Goal: Task Accomplishment & Management: Manage account settings

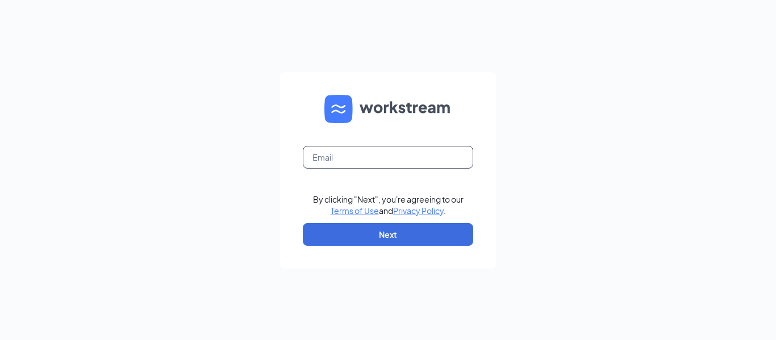
click at [335, 166] on input "text" at bounding box center [388, 157] width 170 height 23
type input "gisellacfa@yahoo.com"
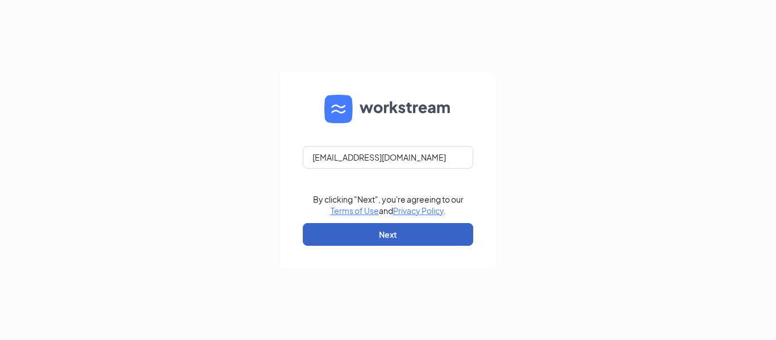
click at [402, 239] on button "Next" at bounding box center [388, 234] width 170 height 23
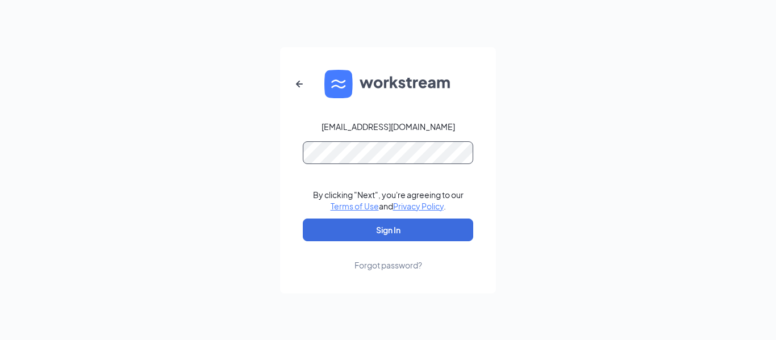
click at [303, 219] on button "Sign In" at bounding box center [388, 230] width 170 height 23
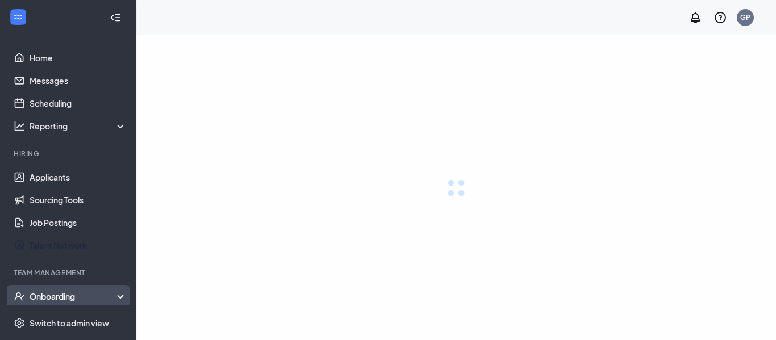
click at [91, 291] on div "Onboarding" at bounding box center [79, 296] width 98 height 11
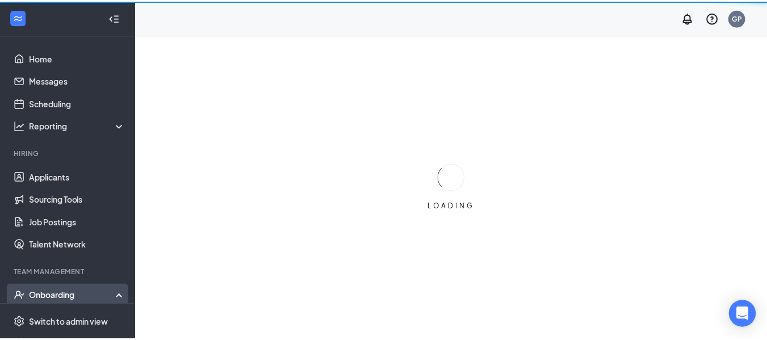
scroll to position [35, 0]
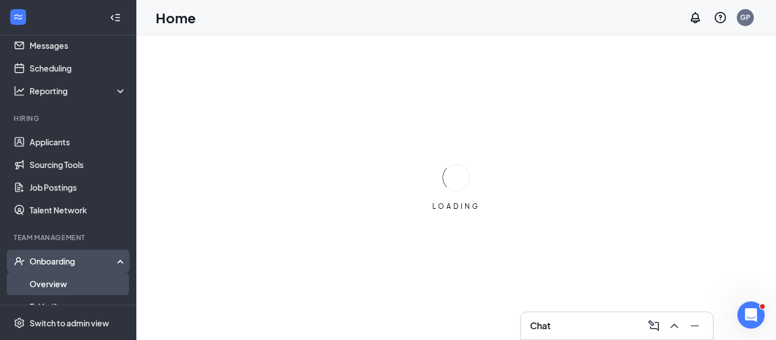
click at [88, 279] on link "Overview" at bounding box center [78, 284] width 97 height 23
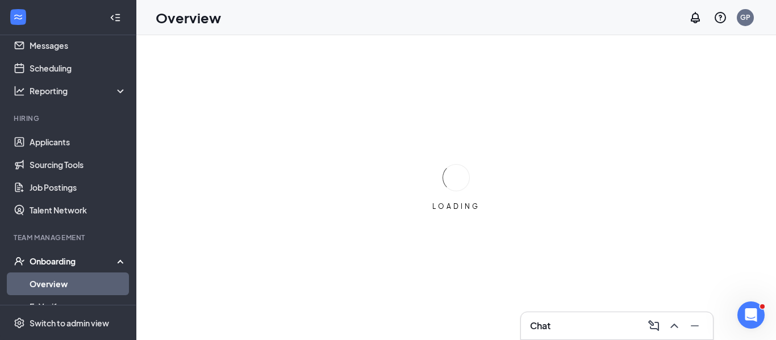
click at [88, 279] on link "Overview" at bounding box center [78, 284] width 97 height 23
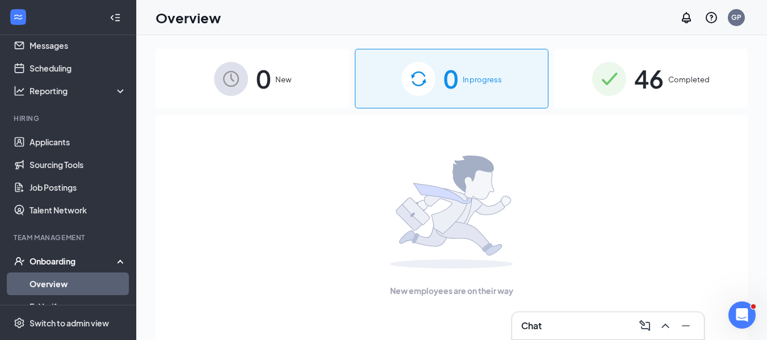
click at [642, 87] on span "46" at bounding box center [649, 78] width 30 height 39
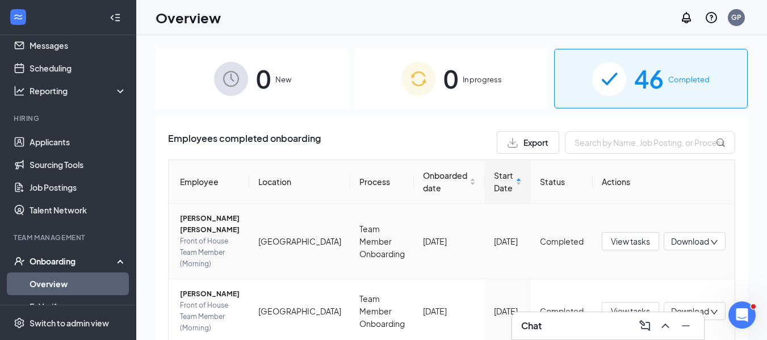
scroll to position [33, 0]
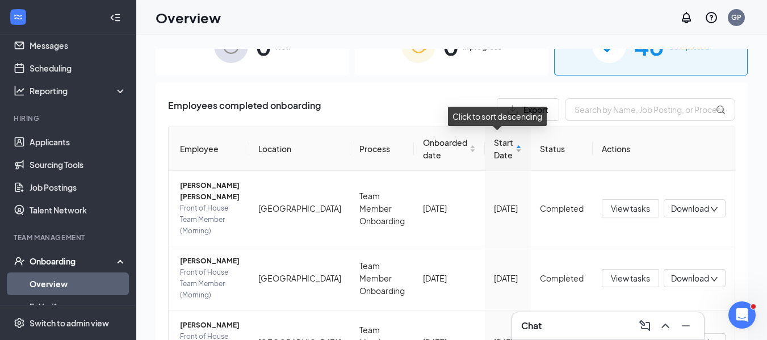
click at [494, 153] on span "Start Date" at bounding box center [503, 148] width 19 height 25
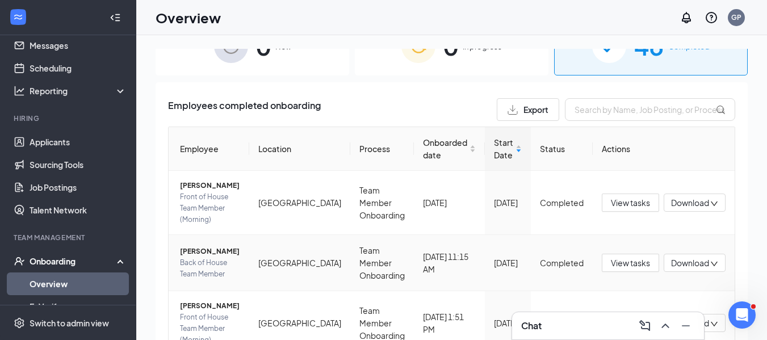
scroll to position [58, 0]
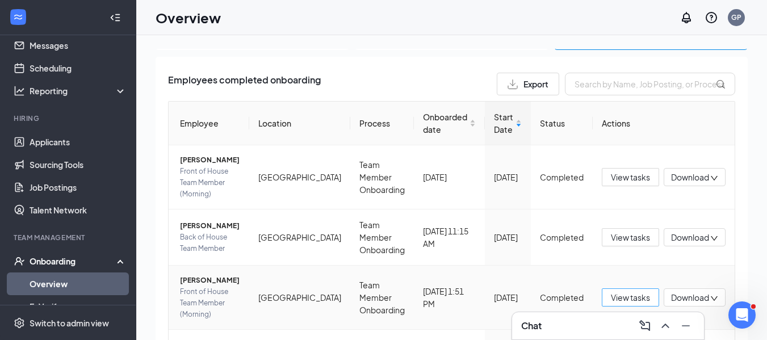
click at [620, 291] on span "View tasks" at bounding box center [630, 297] width 39 height 12
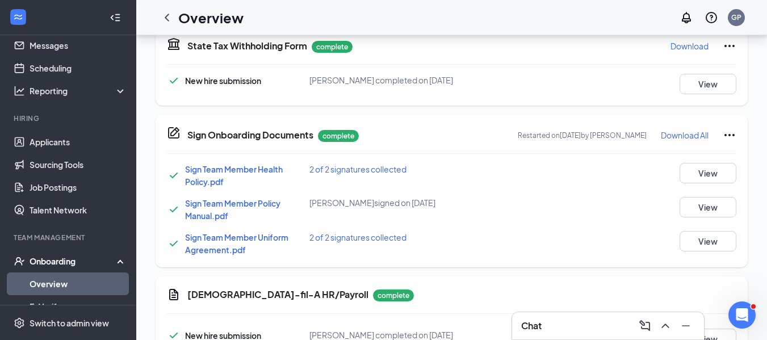
scroll to position [485, 0]
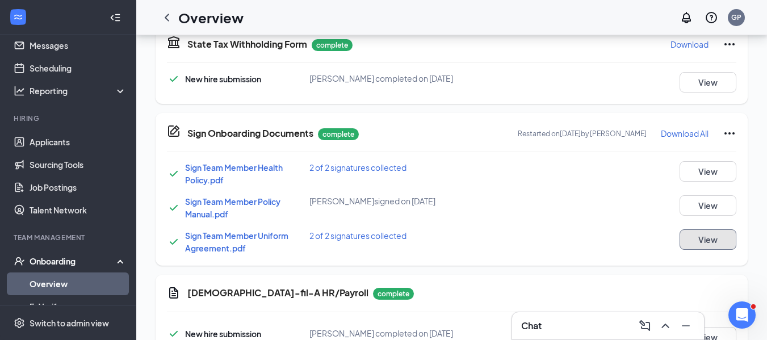
click at [709, 245] on button "View" at bounding box center [708, 239] width 57 height 20
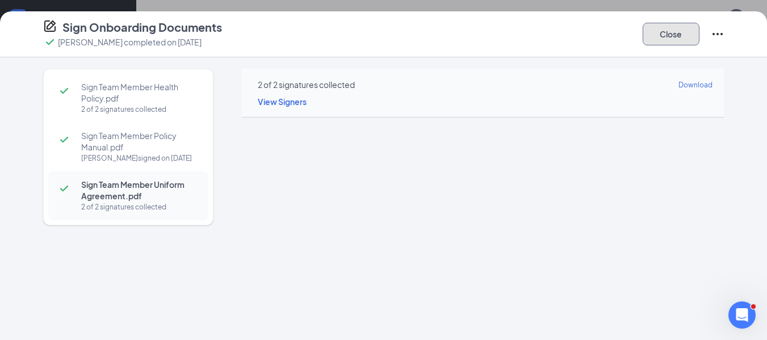
click at [668, 32] on button "Close" at bounding box center [671, 34] width 57 height 23
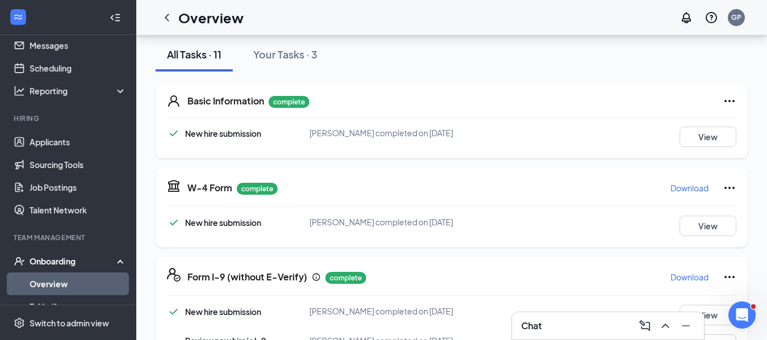
scroll to position [228, 0]
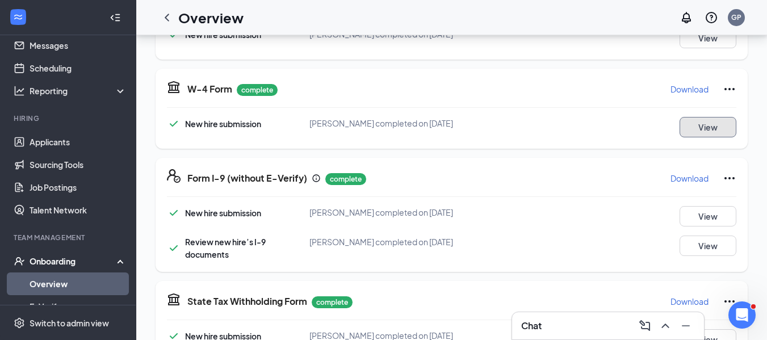
click at [725, 126] on button "View" at bounding box center [708, 127] width 57 height 20
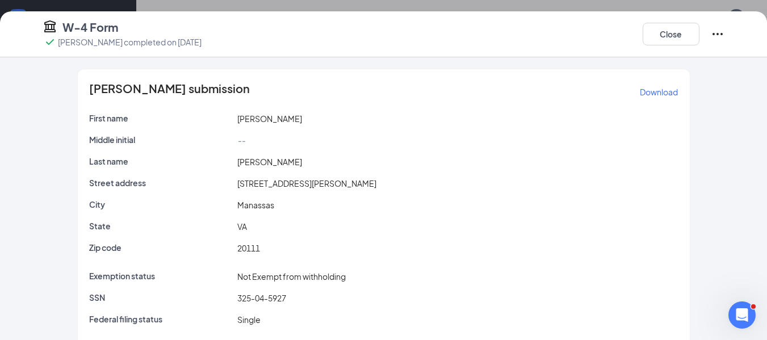
click at [649, 94] on p "Download" at bounding box center [659, 91] width 38 height 11
click at [689, 40] on button "Close" at bounding box center [671, 34] width 57 height 23
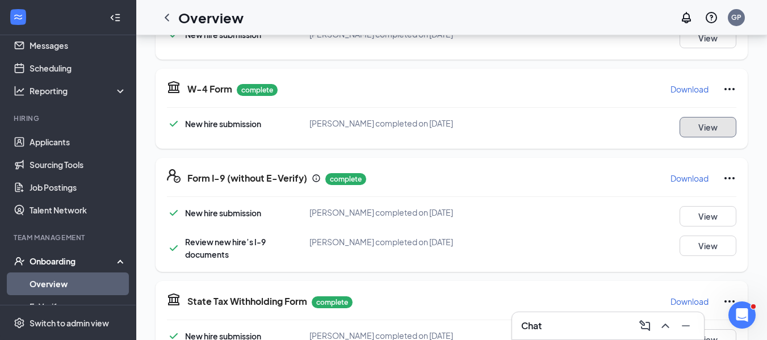
scroll to position [249, 0]
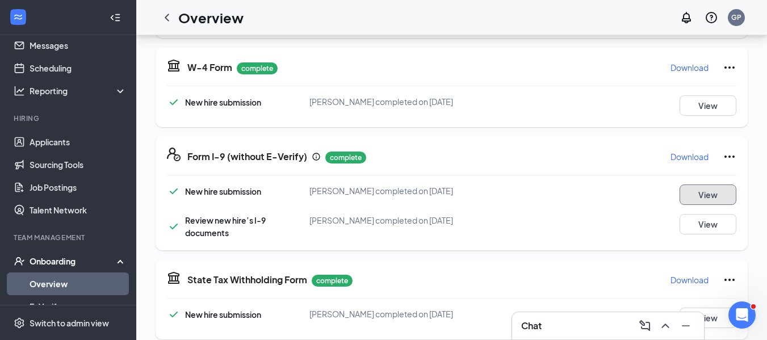
click at [700, 194] on button "View" at bounding box center [708, 195] width 57 height 20
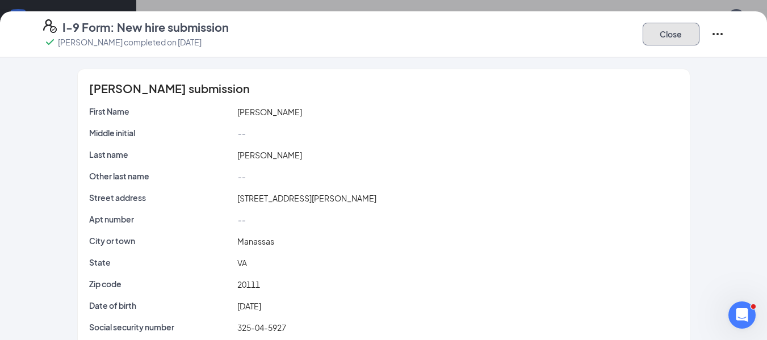
click at [682, 32] on button "Close" at bounding box center [671, 34] width 57 height 23
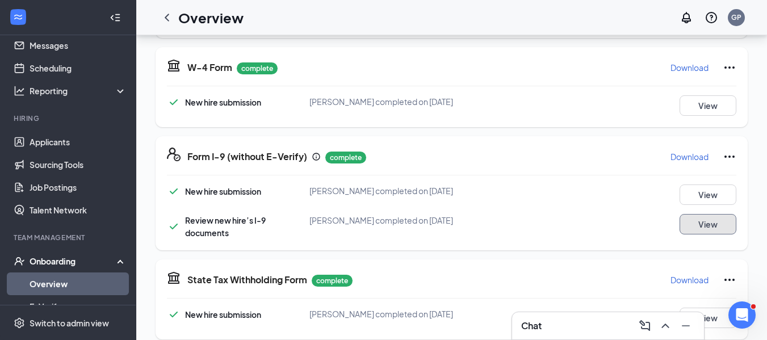
click at [719, 224] on button "View" at bounding box center [708, 224] width 57 height 20
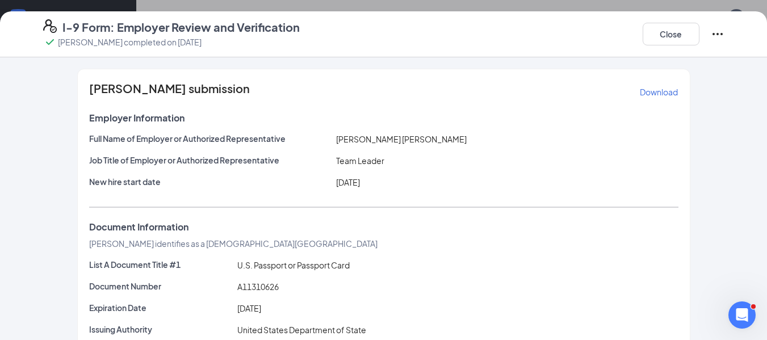
click at [656, 94] on p "Download" at bounding box center [659, 91] width 38 height 11
click at [680, 39] on button "Close" at bounding box center [671, 34] width 57 height 23
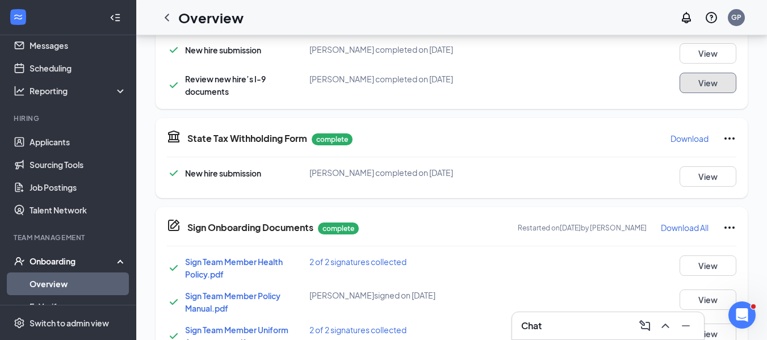
scroll to position [392, 0]
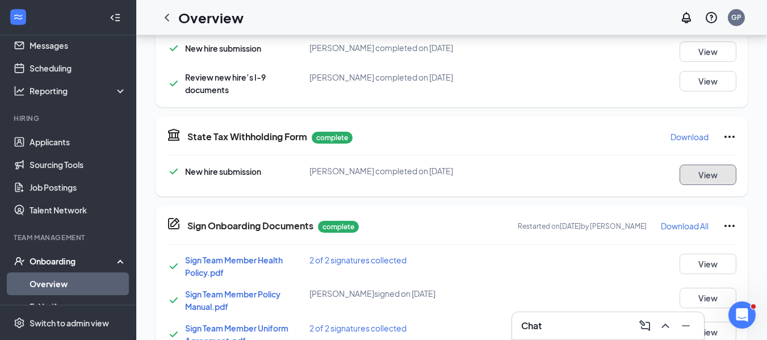
click at [700, 170] on button "View" at bounding box center [708, 175] width 57 height 20
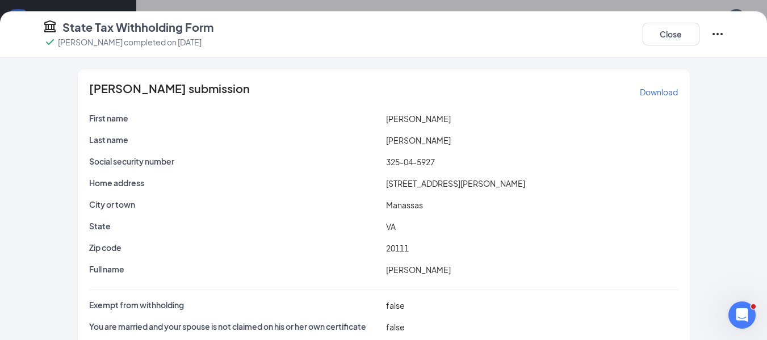
click at [640, 91] on p "Download" at bounding box center [659, 91] width 38 height 11
click at [663, 35] on button "Close" at bounding box center [671, 34] width 57 height 23
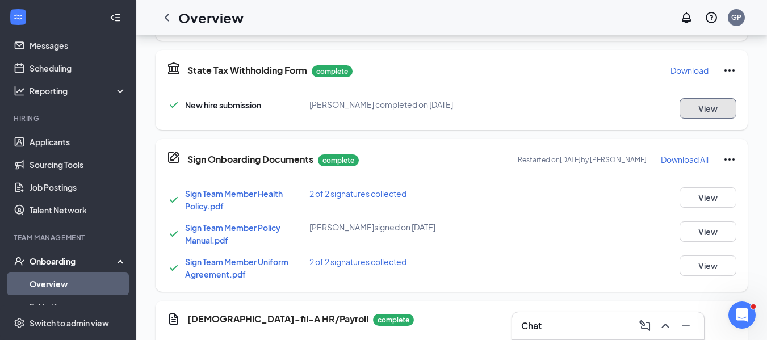
scroll to position [460, 0]
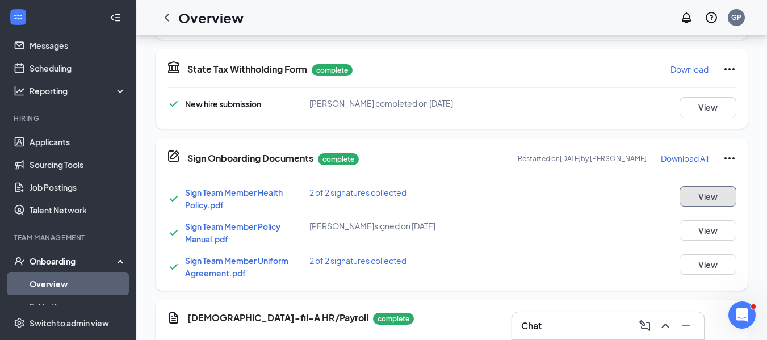
click at [708, 191] on button "View" at bounding box center [708, 196] width 57 height 20
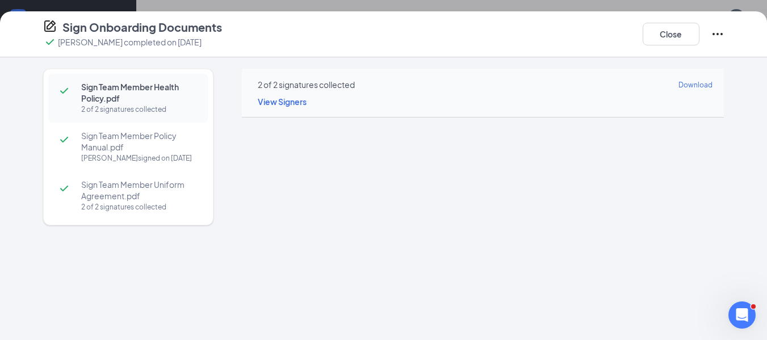
scroll to position [537, 0]
click at [163, 142] on span "Sign Team Member Policy Manual.pdf" at bounding box center [139, 141] width 116 height 23
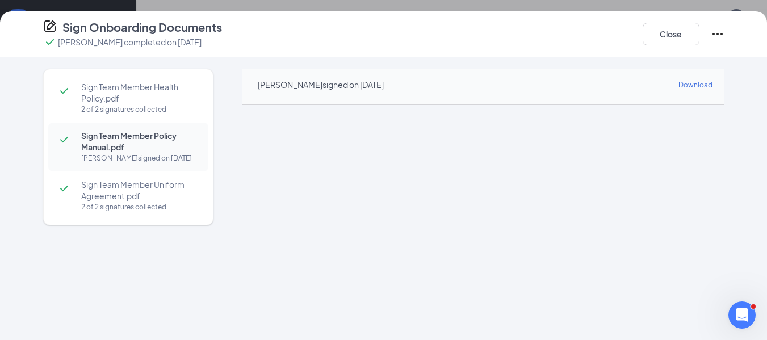
click at [143, 202] on div "2 of 2 signatures collected" at bounding box center [139, 207] width 116 height 11
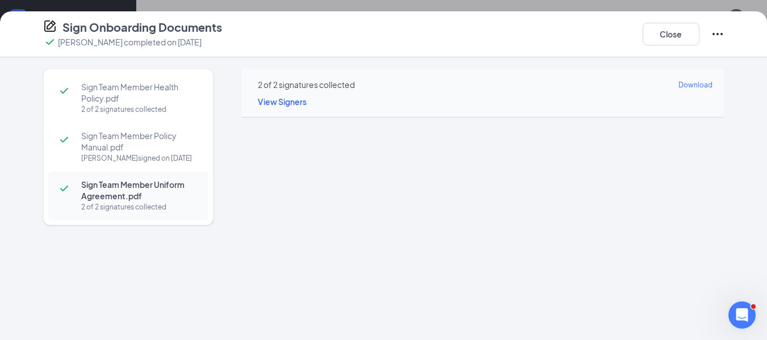
scroll to position [597, 0]
click at [675, 28] on button "Close" at bounding box center [671, 34] width 57 height 23
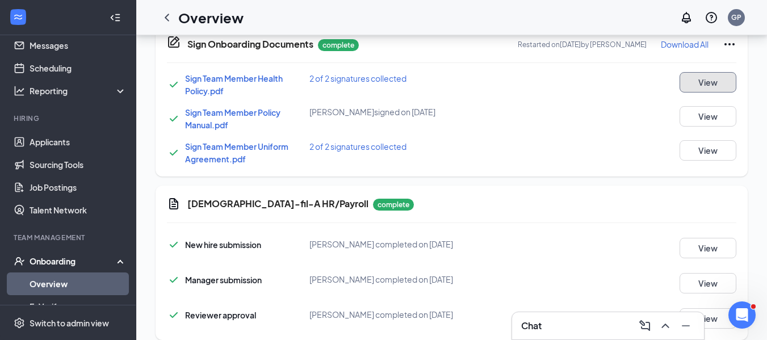
scroll to position [573, 0]
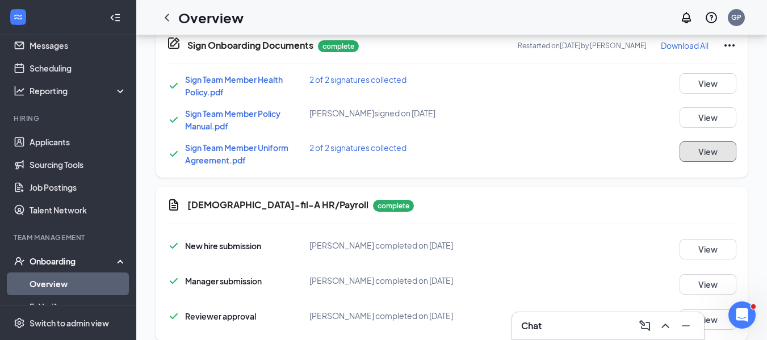
click at [709, 151] on button "View" at bounding box center [708, 151] width 57 height 20
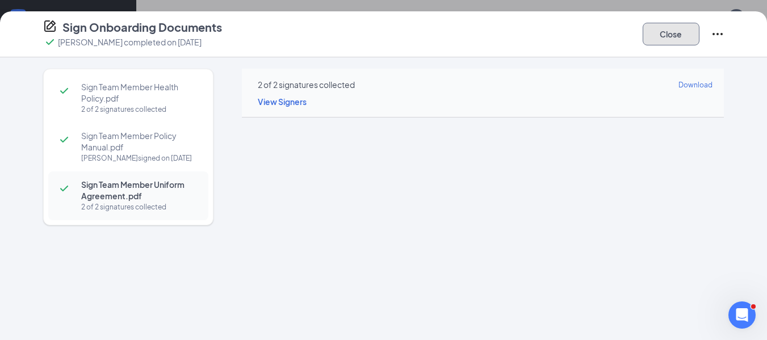
click at [662, 38] on button "Close" at bounding box center [671, 34] width 57 height 23
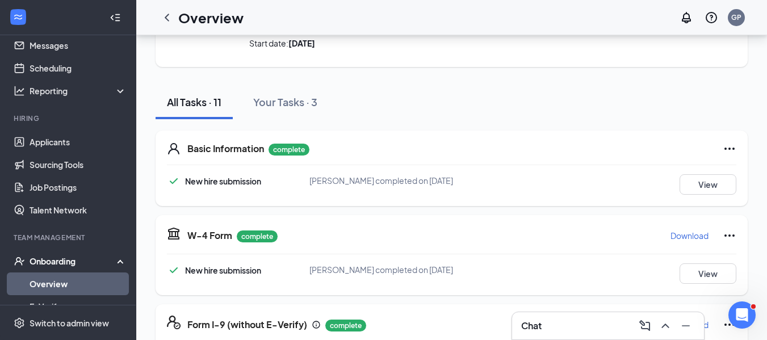
scroll to position [0, 0]
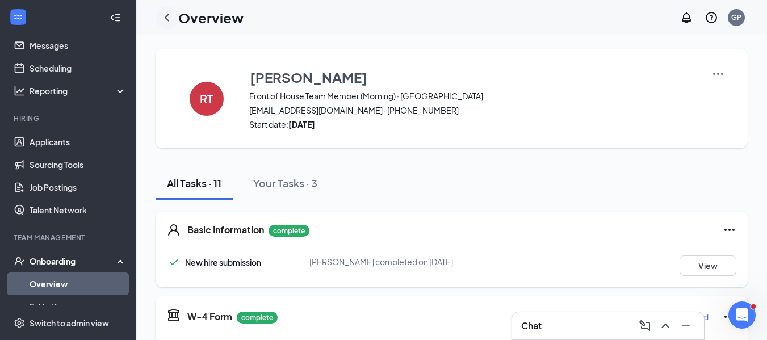
click at [168, 18] on icon "ChevronLeft" at bounding box center [167, 18] width 14 height 14
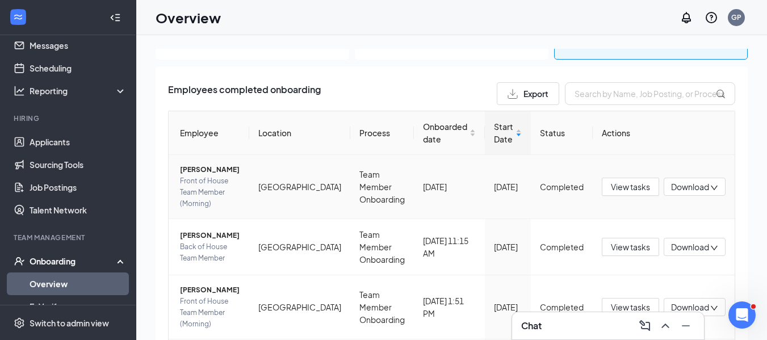
scroll to position [52, 0]
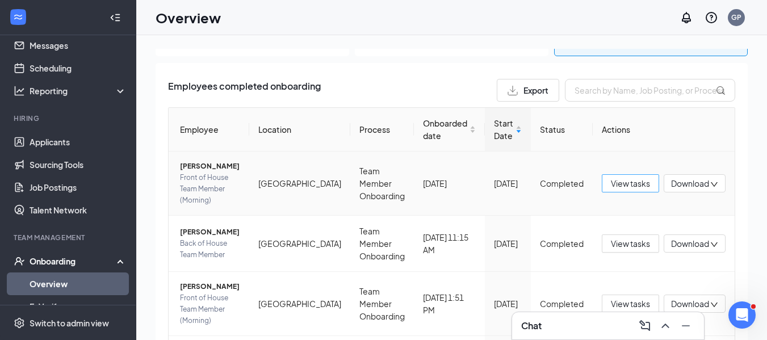
click at [631, 180] on span "View tasks" at bounding box center [630, 183] width 39 height 12
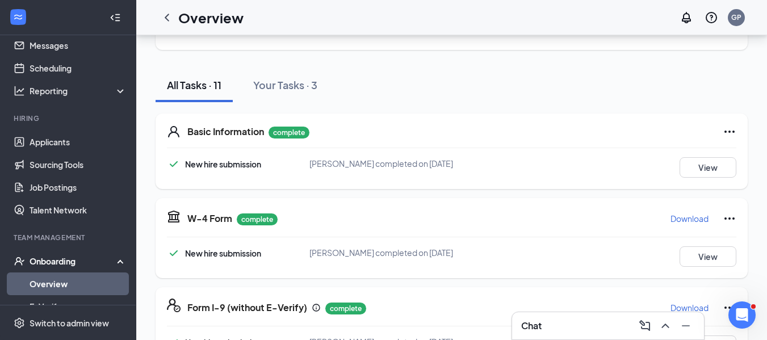
scroll to position [109, 0]
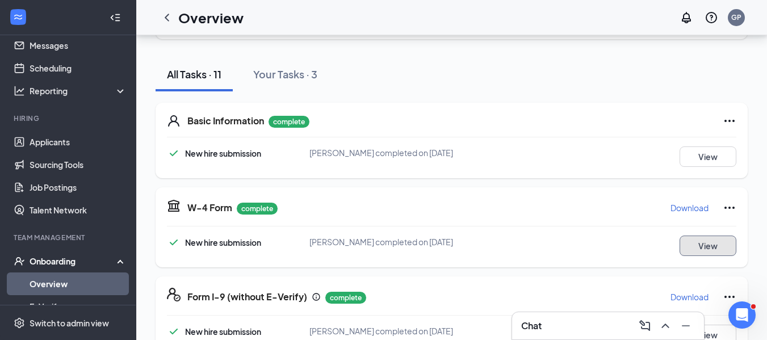
click at [708, 248] on button "View" at bounding box center [708, 246] width 57 height 20
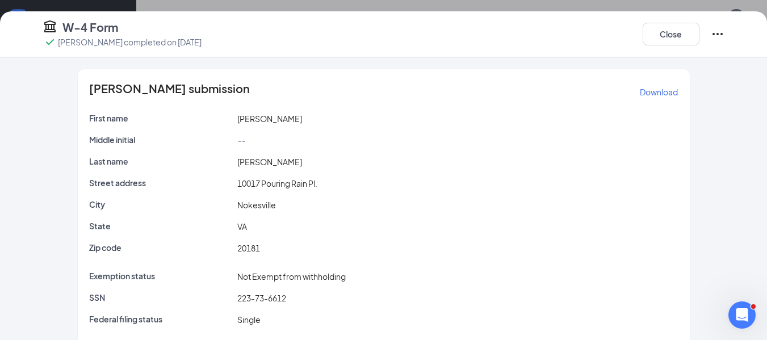
click at [663, 94] on p "Download" at bounding box center [659, 91] width 38 height 11
click at [675, 34] on button "Close" at bounding box center [671, 34] width 57 height 23
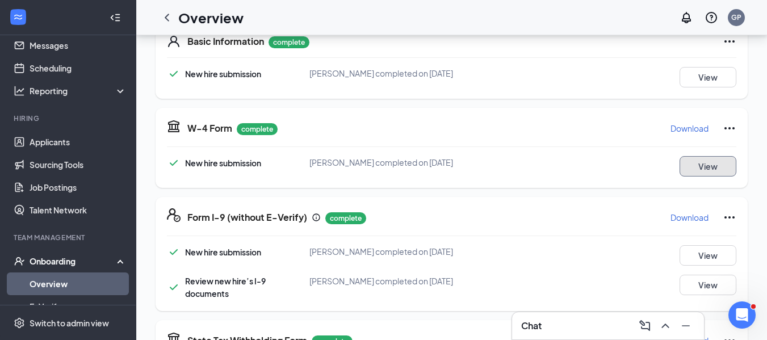
scroll to position [224, 0]
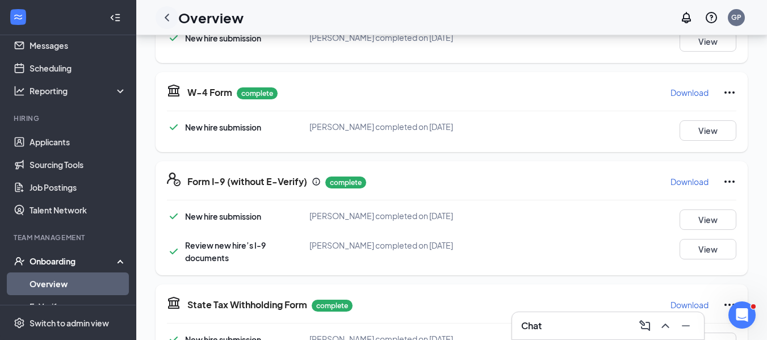
click at [167, 16] on icon "ChevronLeft" at bounding box center [167, 17] width 5 height 7
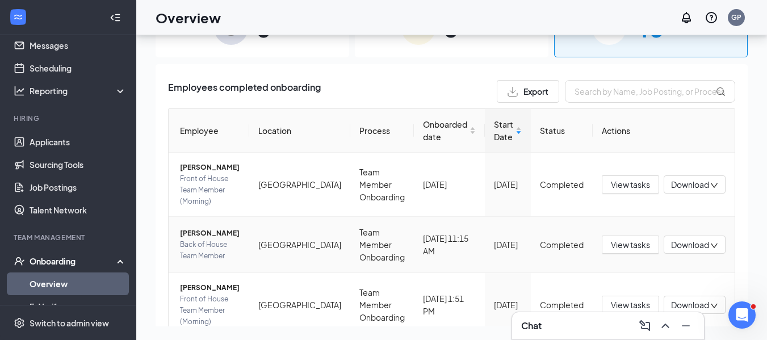
scroll to position [51, 0]
click at [624, 299] on span "View tasks" at bounding box center [630, 305] width 39 height 12
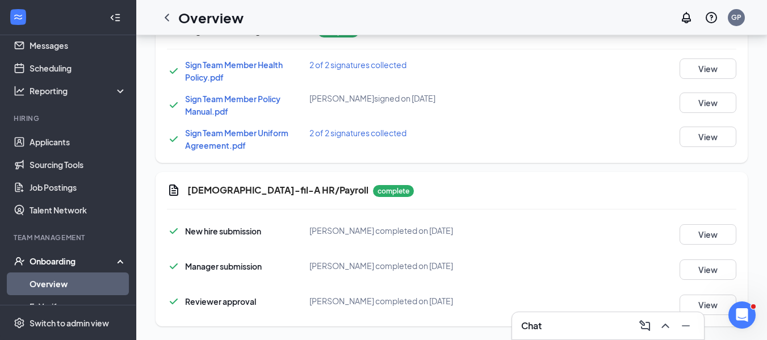
scroll to position [595, 0]
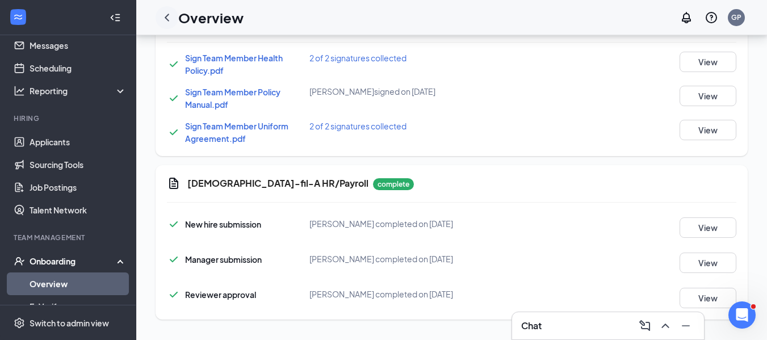
click at [164, 17] on icon "ChevronLeft" at bounding box center [167, 18] width 14 height 14
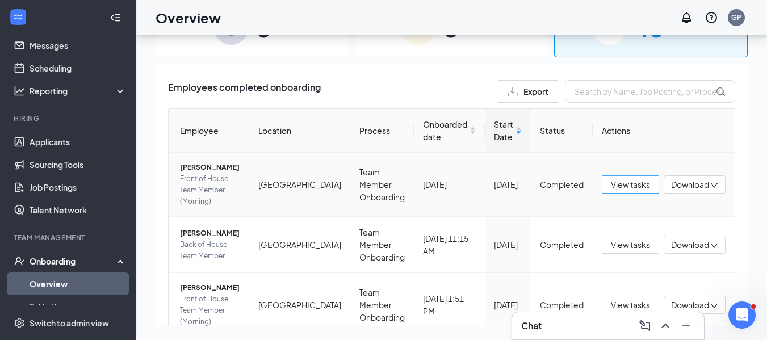
click at [622, 175] on button "View tasks" at bounding box center [630, 184] width 57 height 18
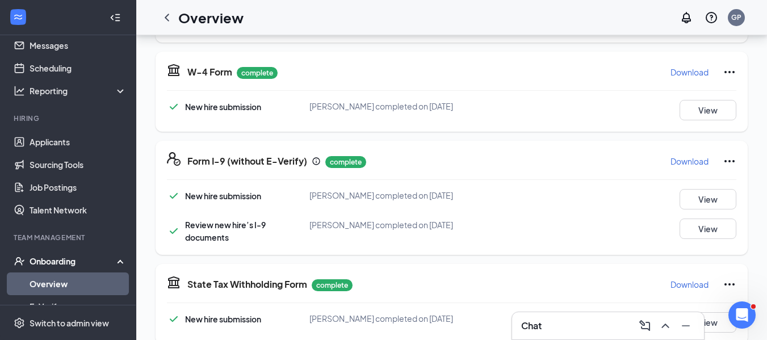
scroll to position [248, 0]
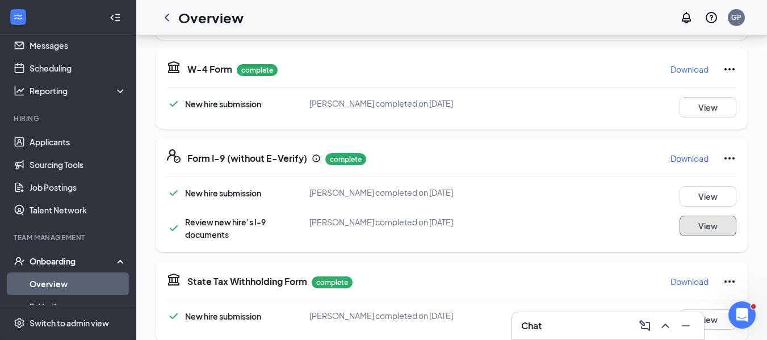
click at [712, 220] on button "View" at bounding box center [708, 226] width 57 height 20
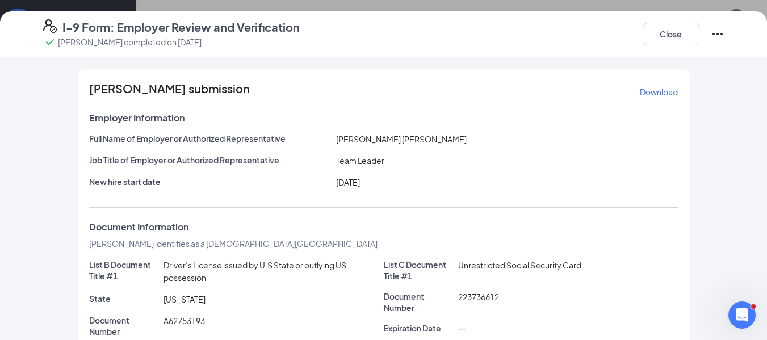
click at [646, 91] on p "Download" at bounding box center [659, 91] width 38 height 11
click at [667, 30] on button "Close" at bounding box center [671, 34] width 57 height 23
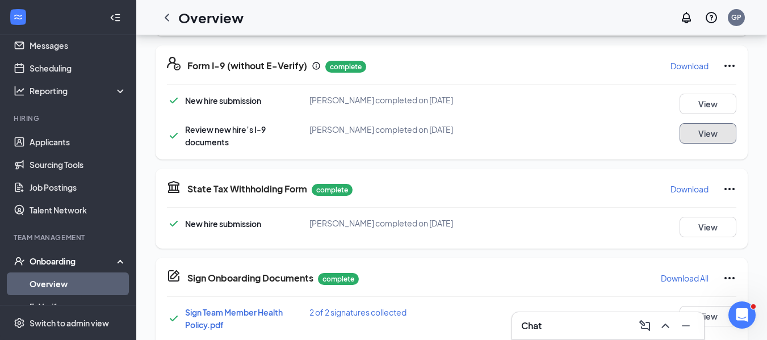
scroll to position [341, 0]
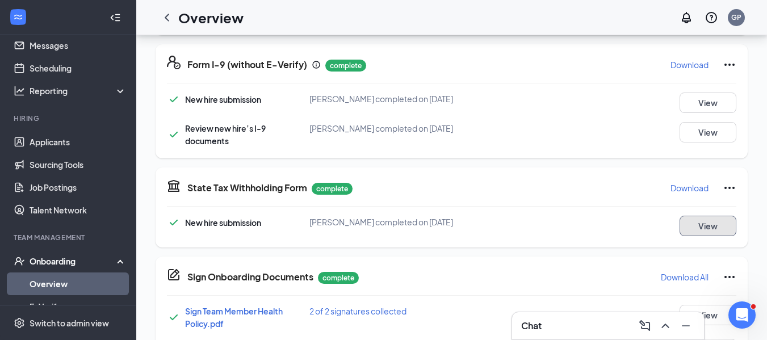
click at [709, 228] on button "View" at bounding box center [708, 226] width 57 height 20
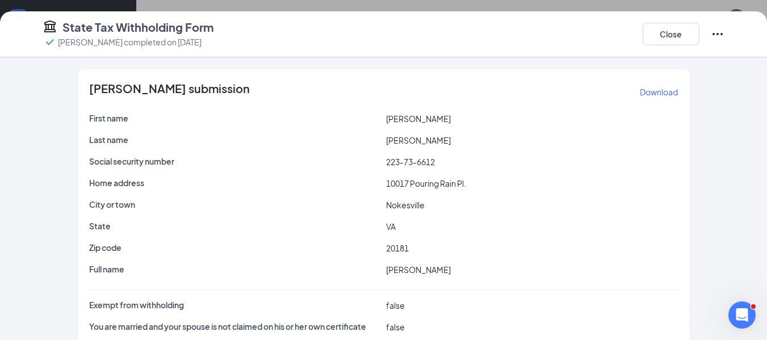
click at [650, 90] on p "Download" at bounding box center [659, 91] width 38 height 11
click at [664, 32] on button "Close" at bounding box center [671, 34] width 57 height 23
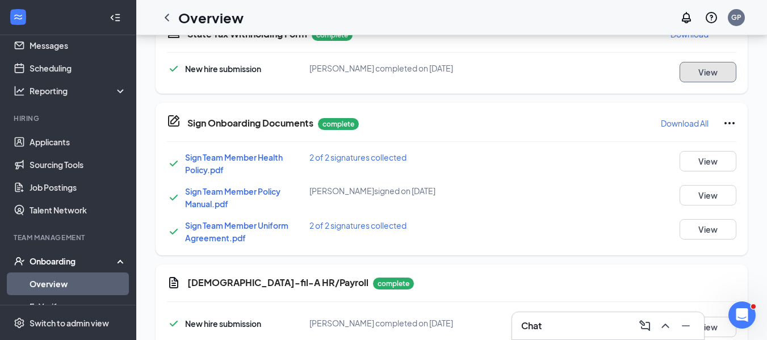
scroll to position [496, 0]
click at [695, 154] on button "View" at bounding box center [708, 160] width 57 height 20
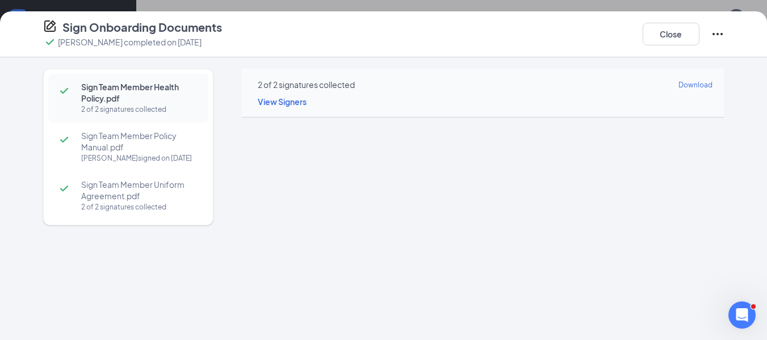
click at [147, 160] on div "[PERSON_NAME] signed on [DATE]" at bounding box center [139, 158] width 116 height 11
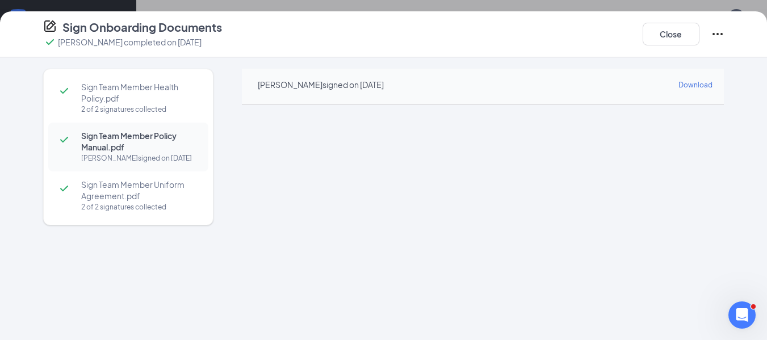
click at [136, 195] on span "Sign Team Member Uniform Agreement.pdf" at bounding box center [139, 190] width 116 height 23
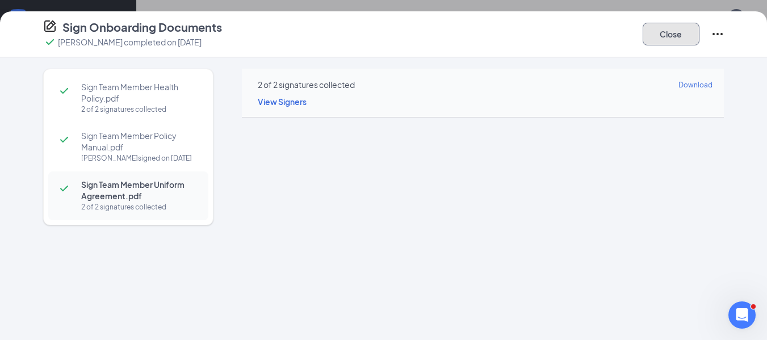
click at [666, 40] on button "Close" at bounding box center [671, 34] width 57 height 23
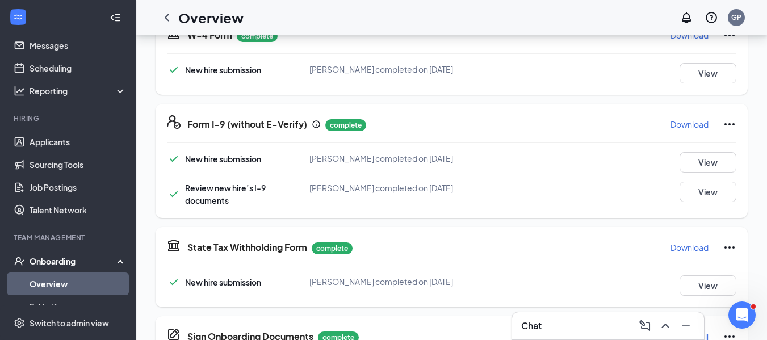
scroll to position [158, 0]
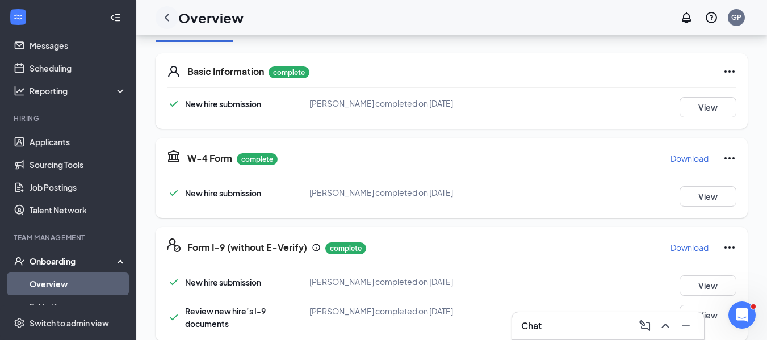
click at [168, 15] on icon "ChevronLeft" at bounding box center [167, 17] width 5 height 7
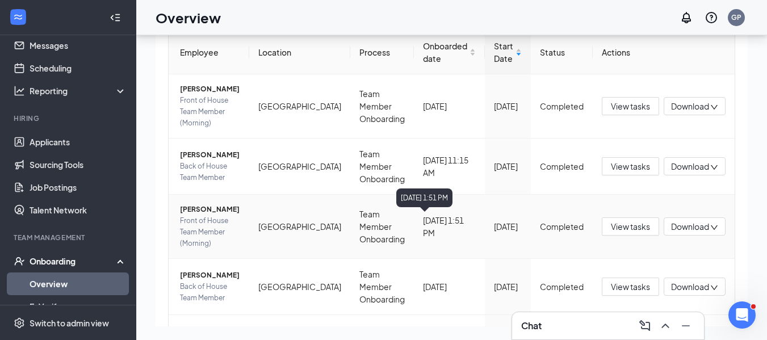
scroll to position [77, 0]
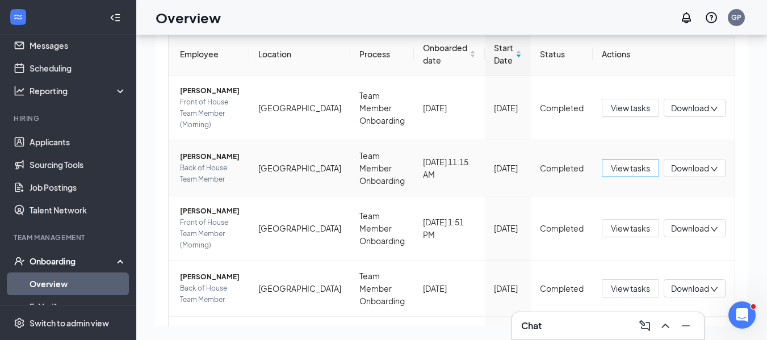
click at [632, 162] on span "View tasks" at bounding box center [630, 168] width 39 height 12
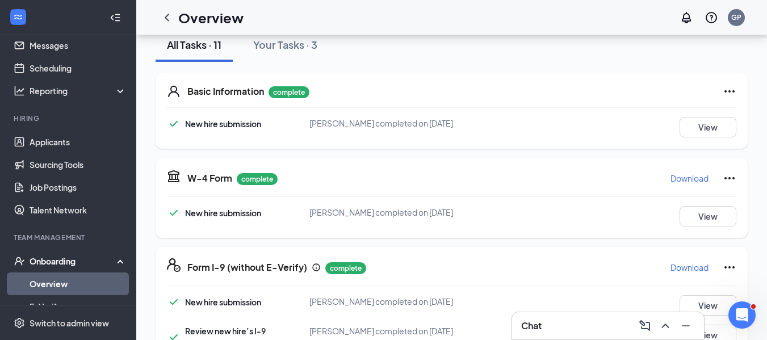
scroll to position [151, 0]
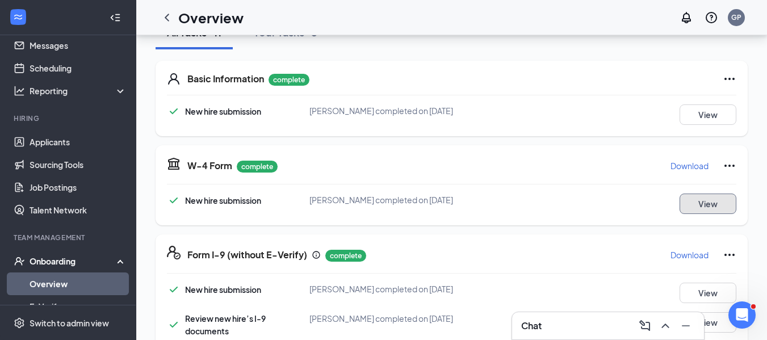
click at [716, 208] on button "View" at bounding box center [708, 204] width 57 height 20
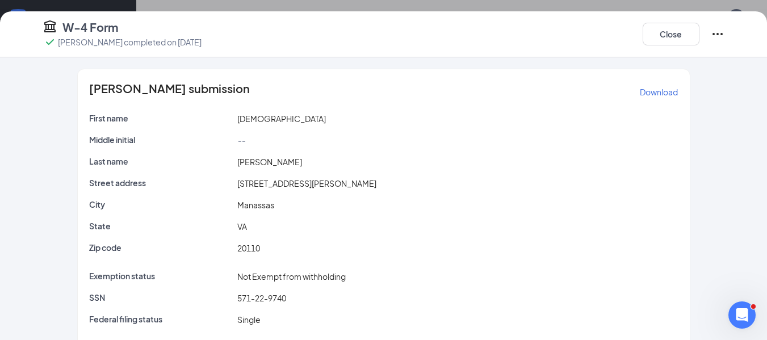
click at [649, 91] on p "Download" at bounding box center [659, 91] width 38 height 11
click at [671, 34] on button "Close" at bounding box center [671, 34] width 57 height 23
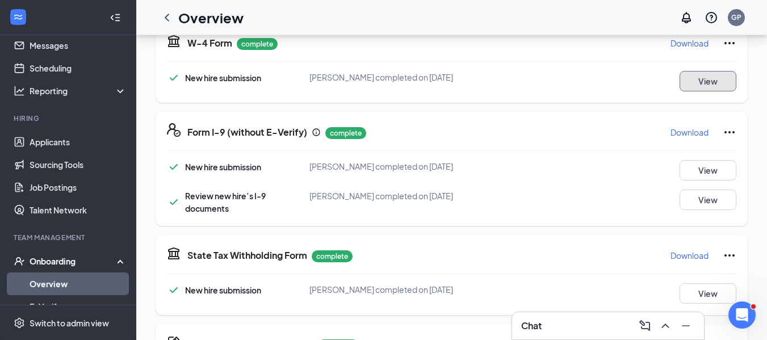
scroll to position [277, 0]
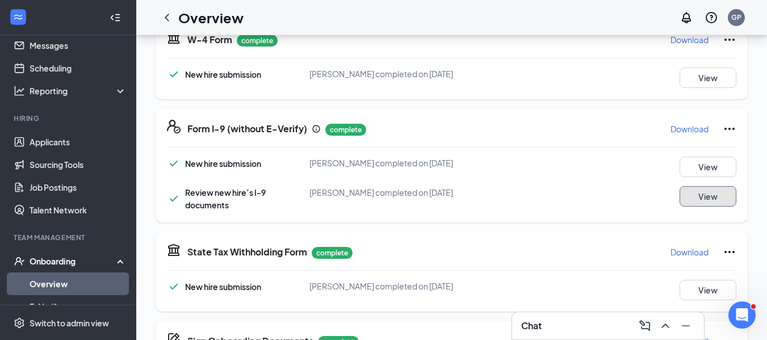
click at [713, 194] on button "View" at bounding box center [708, 196] width 57 height 20
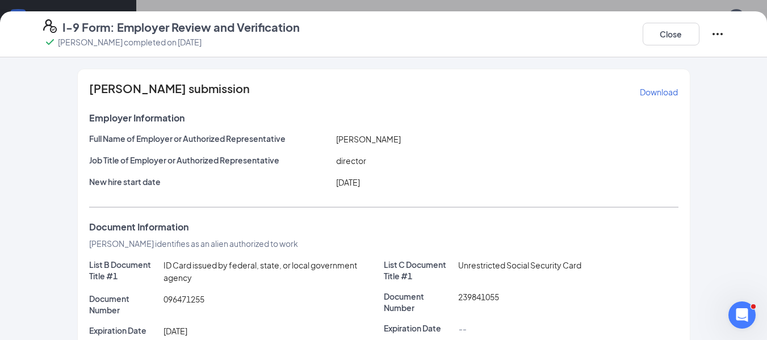
click at [654, 96] on p "Download" at bounding box center [659, 91] width 38 height 11
click at [688, 28] on button "Close" at bounding box center [671, 34] width 57 height 23
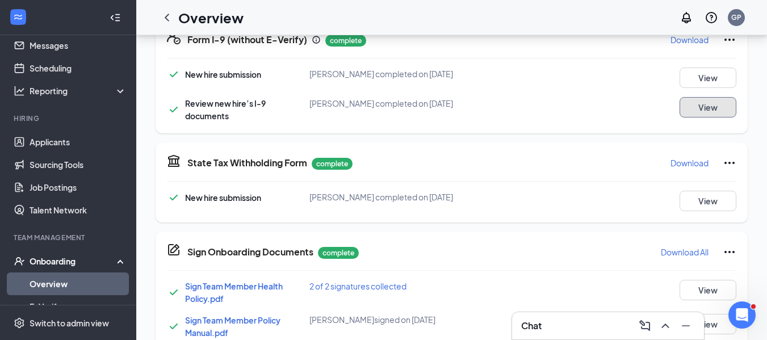
scroll to position [369, 0]
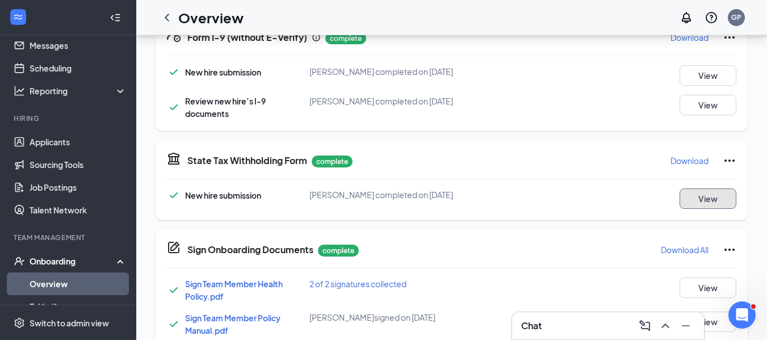
click at [708, 208] on button "View" at bounding box center [708, 199] width 57 height 20
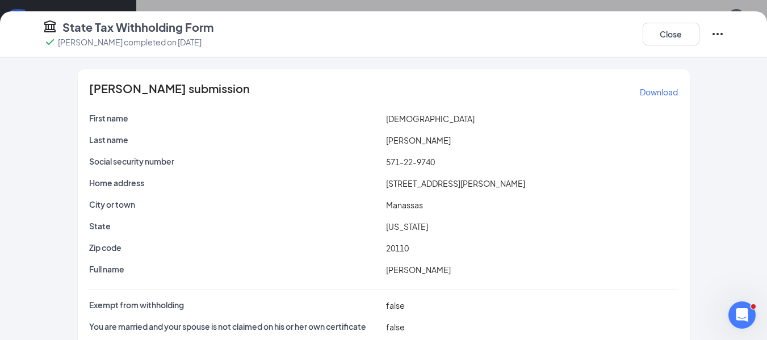
click at [654, 89] on p "Download" at bounding box center [659, 91] width 38 height 11
click at [665, 25] on button "Close" at bounding box center [671, 34] width 57 height 23
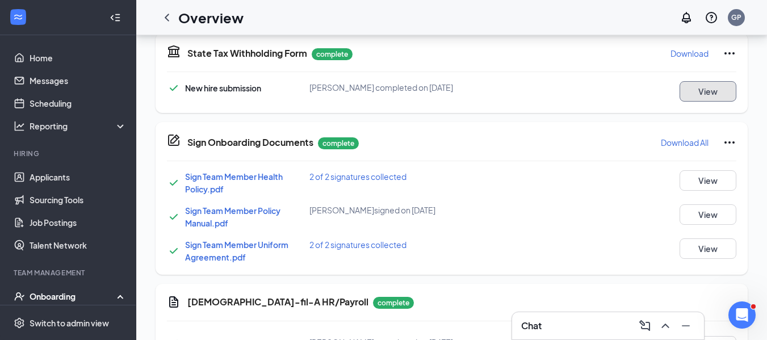
scroll to position [479, 0]
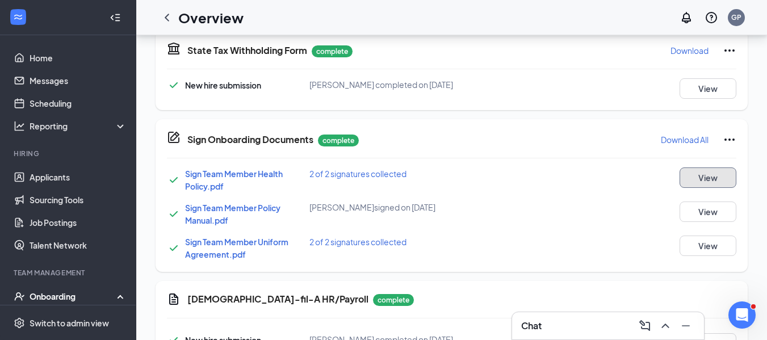
click at [703, 177] on button "View" at bounding box center [708, 178] width 57 height 20
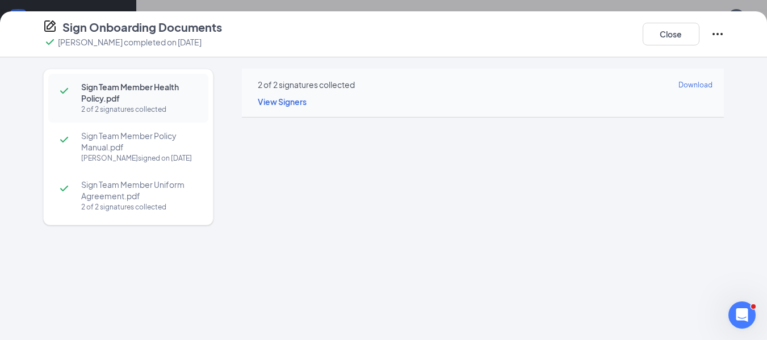
click at [158, 152] on span "Sign Team Member Policy Manual.pdf" at bounding box center [139, 141] width 116 height 23
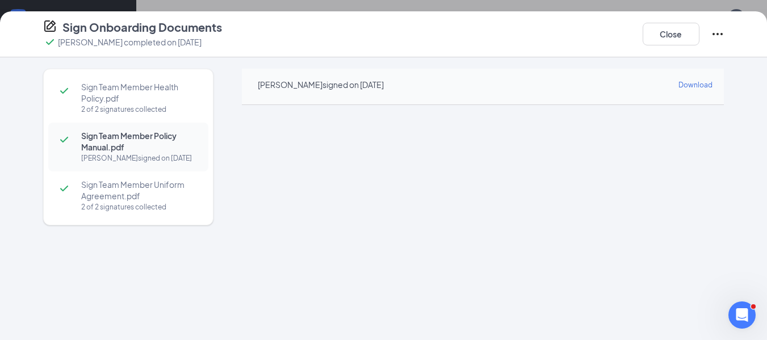
click at [143, 196] on span "Sign Team Member Uniform Agreement.pdf" at bounding box center [139, 190] width 116 height 23
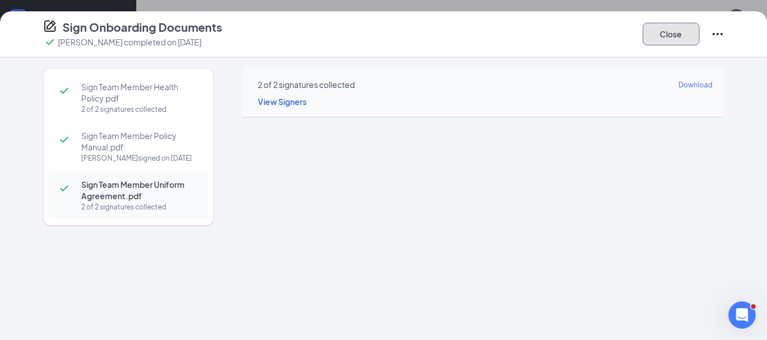
click at [687, 33] on button "Close" at bounding box center [671, 34] width 57 height 23
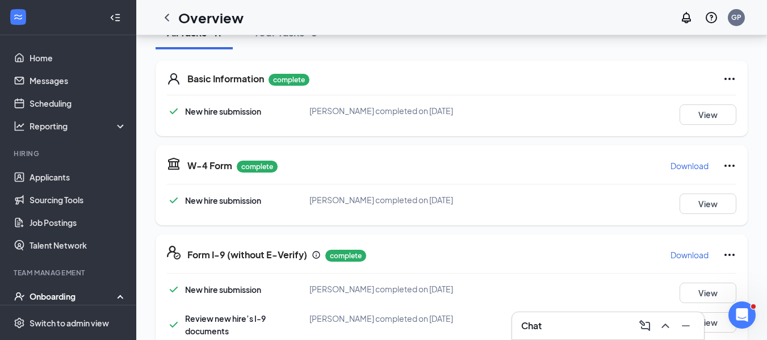
scroll to position [0, 0]
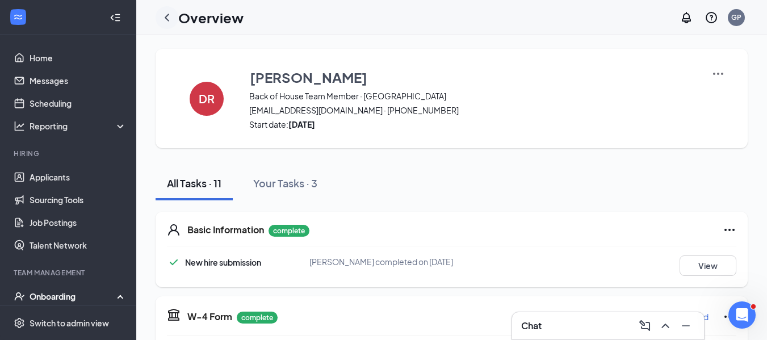
click at [165, 16] on icon "ChevronLeft" at bounding box center [167, 18] width 14 height 14
